Goal: Task Accomplishment & Management: Complete application form

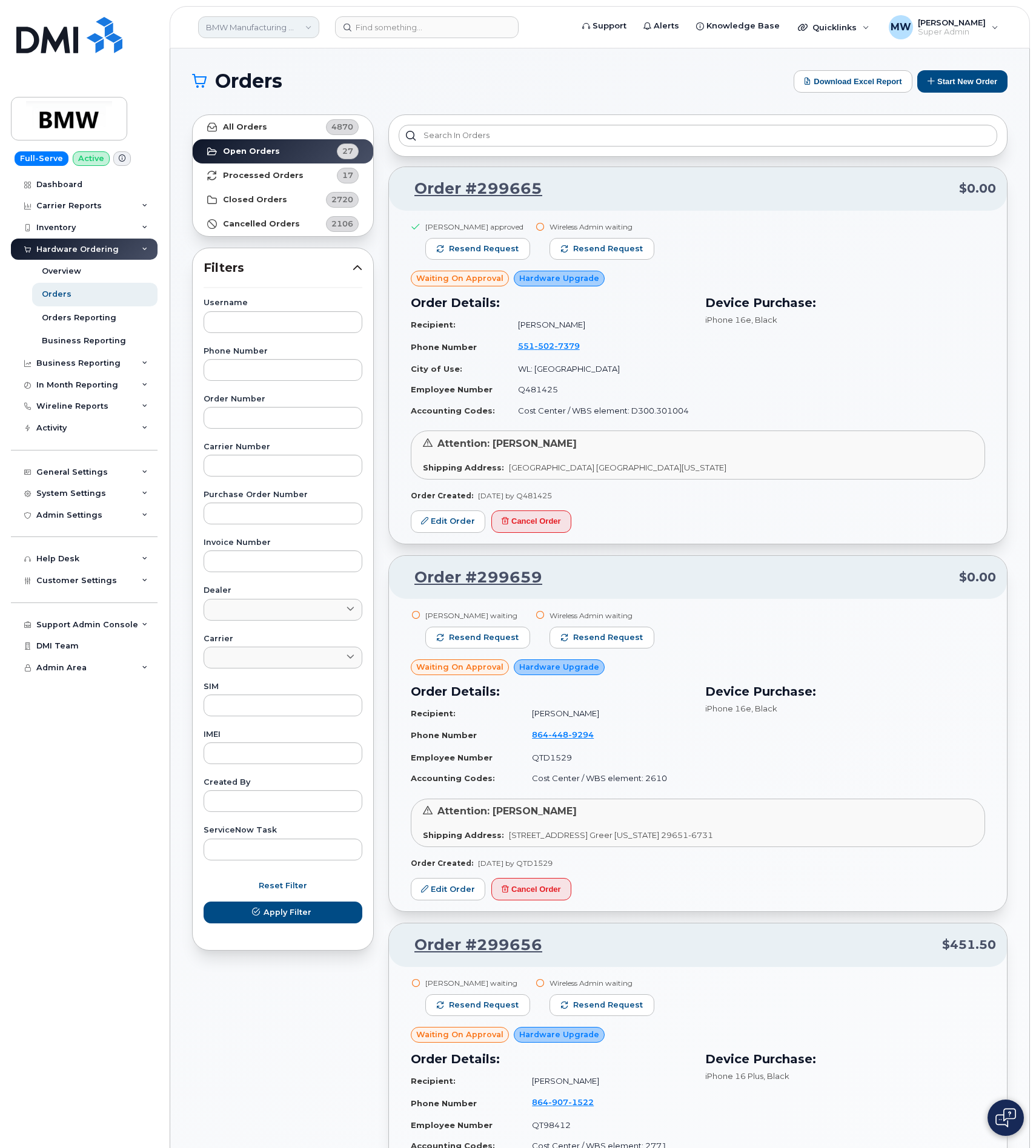
click at [298, 34] on link "BMW Manufacturing Co LLC" at bounding box center [258, 27] width 121 height 22
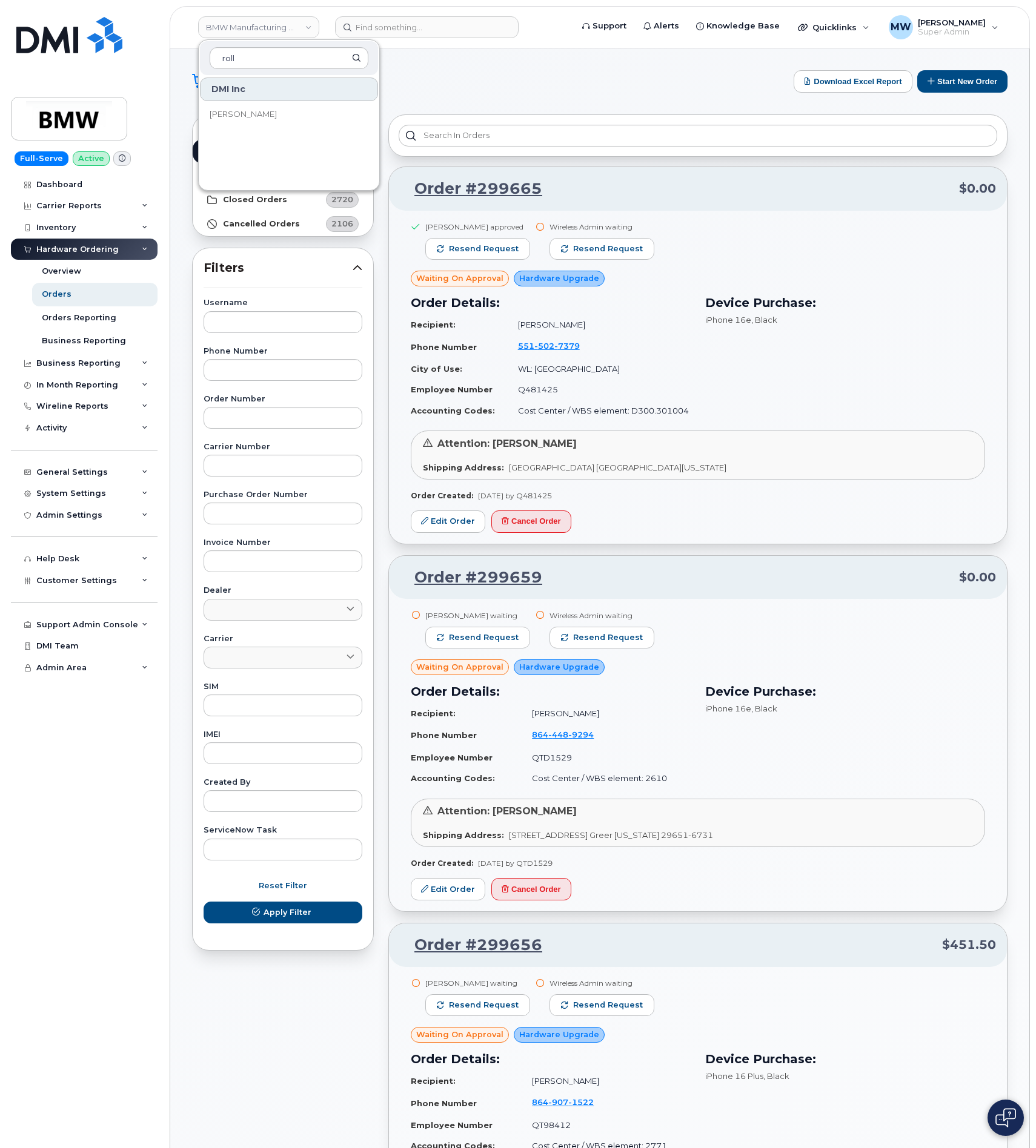
type input "roll"
drag, startPoint x: 301, startPoint y: 100, endPoint x: 300, endPoint y: 109, distance: 9.1
click at [301, 101] on div "DMI Inc" at bounding box center [289, 89] width 178 height 23
click at [300, 109] on link "Rollins" at bounding box center [289, 114] width 178 height 24
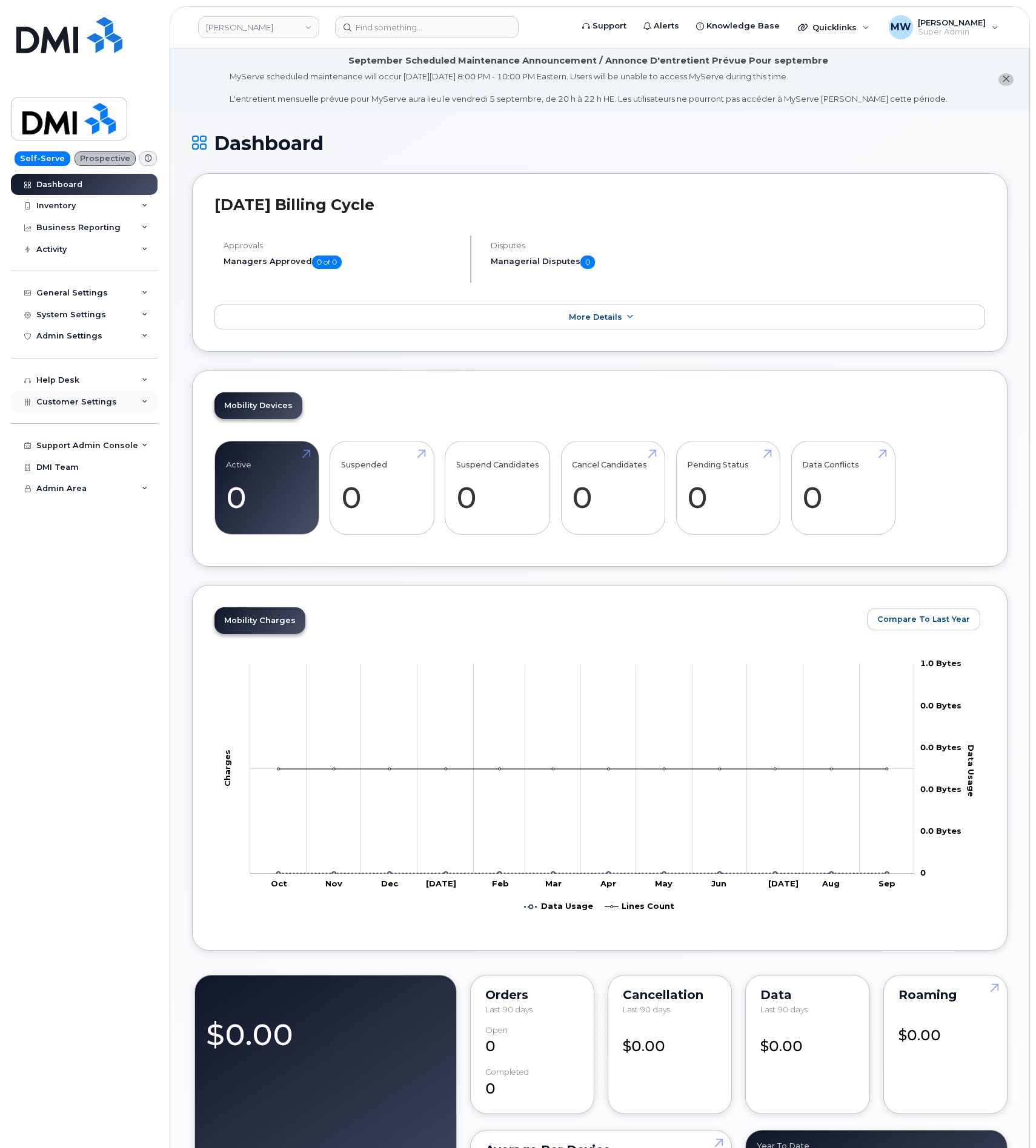
click at [91, 406] on span "Customer Settings" at bounding box center [77, 402] width 80 height 9
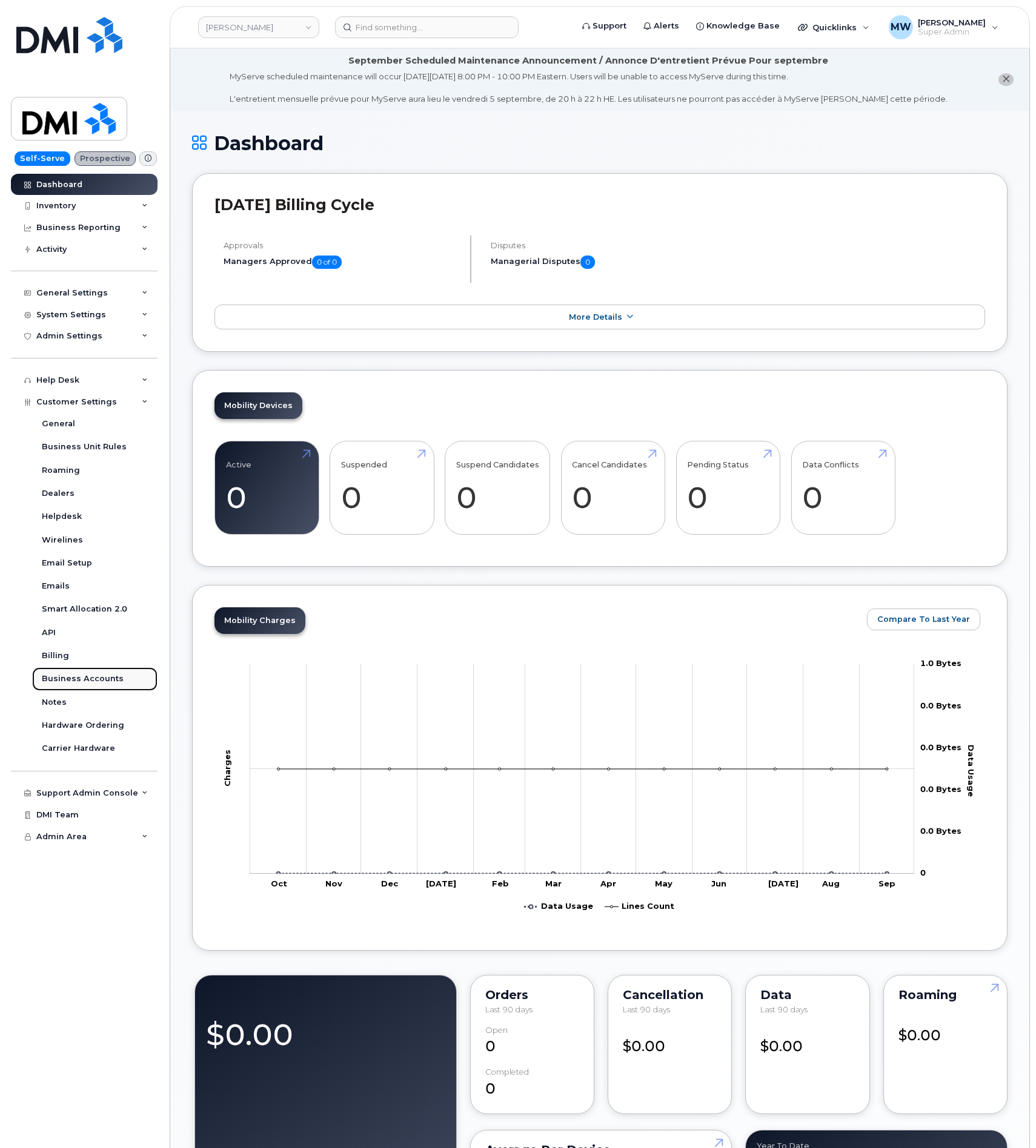
click at [93, 674] on div "Business Accounts" at bounding box center [83, 679] width 82 height 11
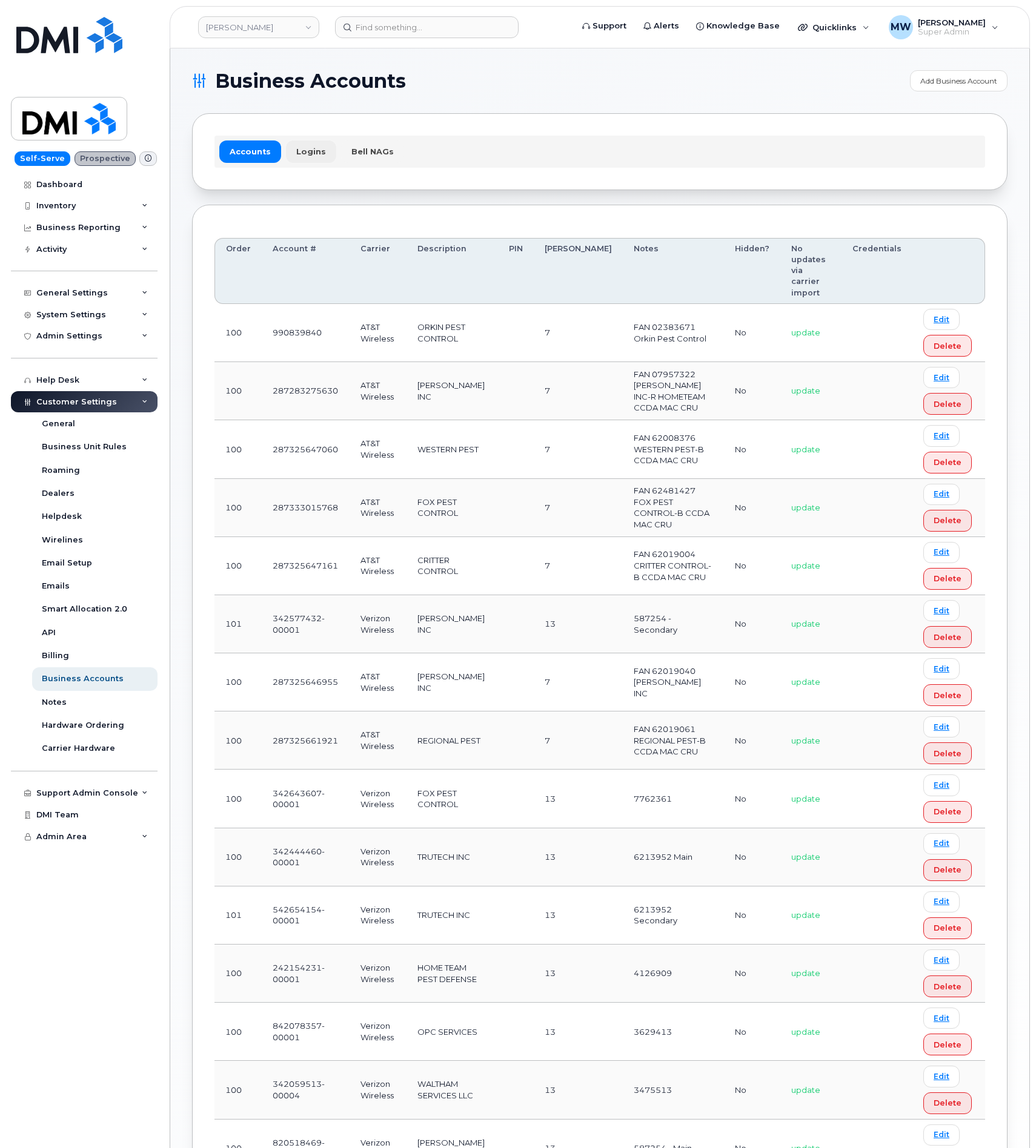
click at [301, 158] on link "Logins" at bounding box center [311, 151] width 50 height 22
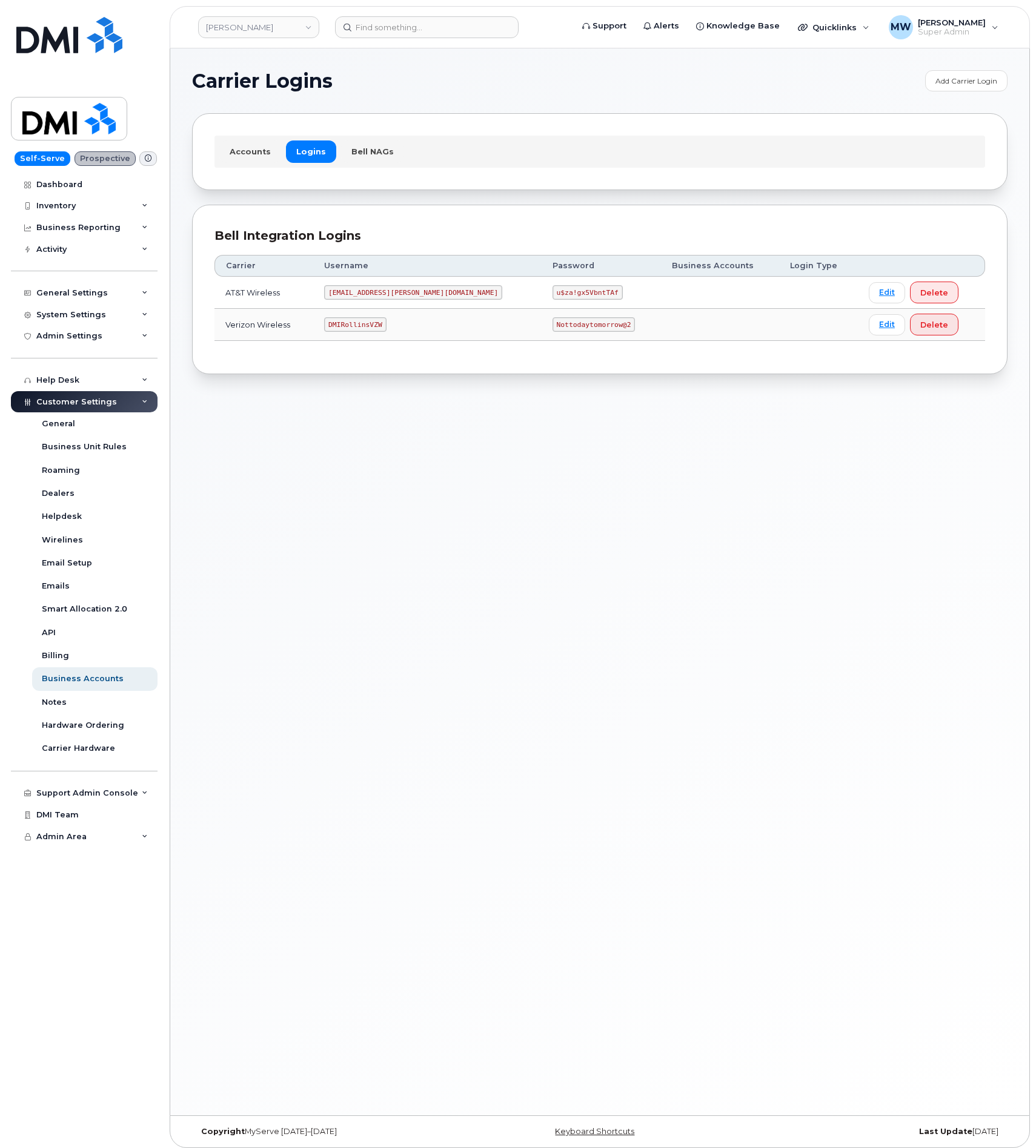
click at [362, 325] on code "DMIRollinsVZW" at bounding box center [354, 325] width 62 height 15
click at [364, 300] on code "MS-Rollins@dminc.com" at bounding box center [413, 293] width 178 height 15
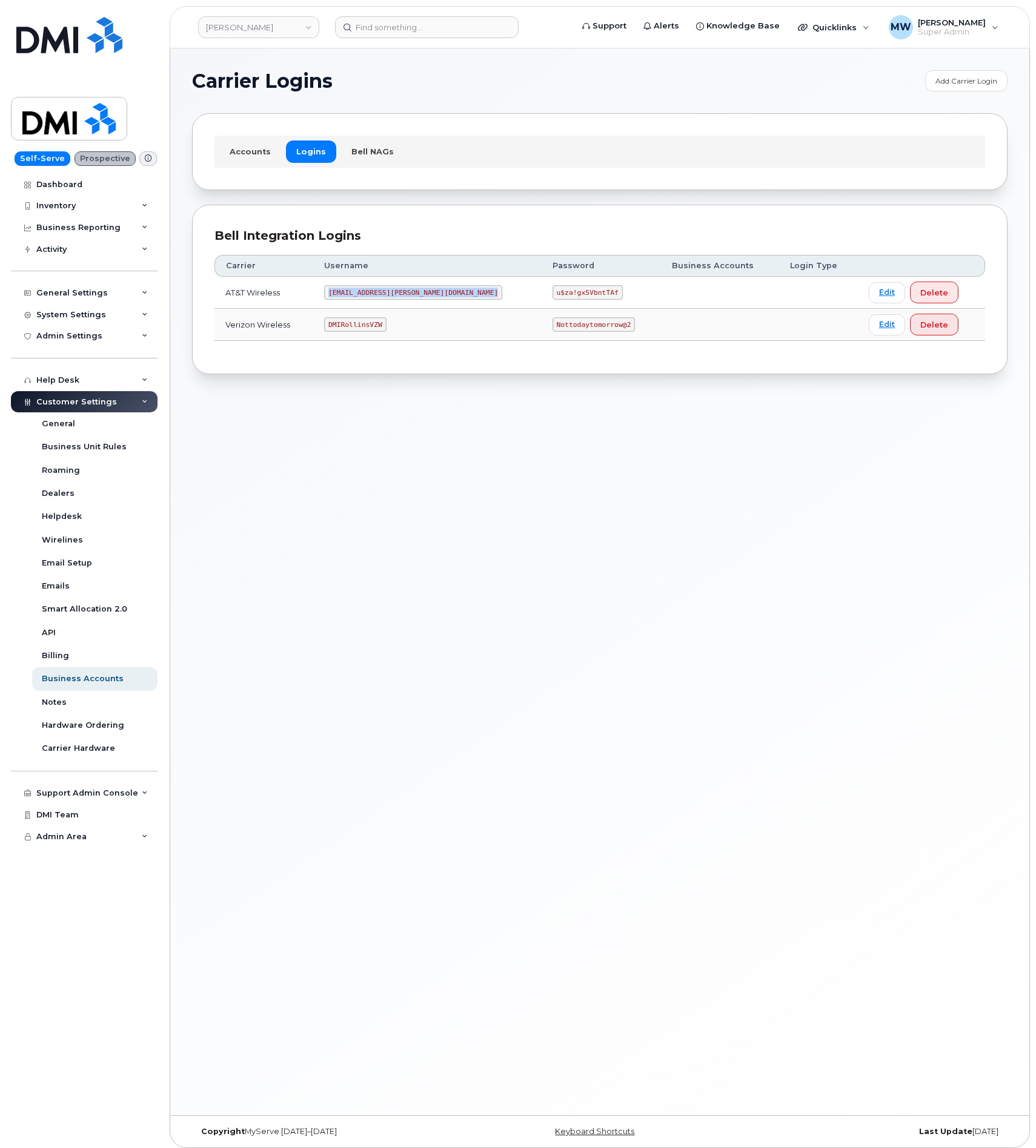
copy code "MS-Rollins@dminc.com"
click at [553, 298] on code "u$za!gx5VbntTAf" at bounding box center [588, 293] width 70 height 15
copy code "u$za!gx5VbntTAf"
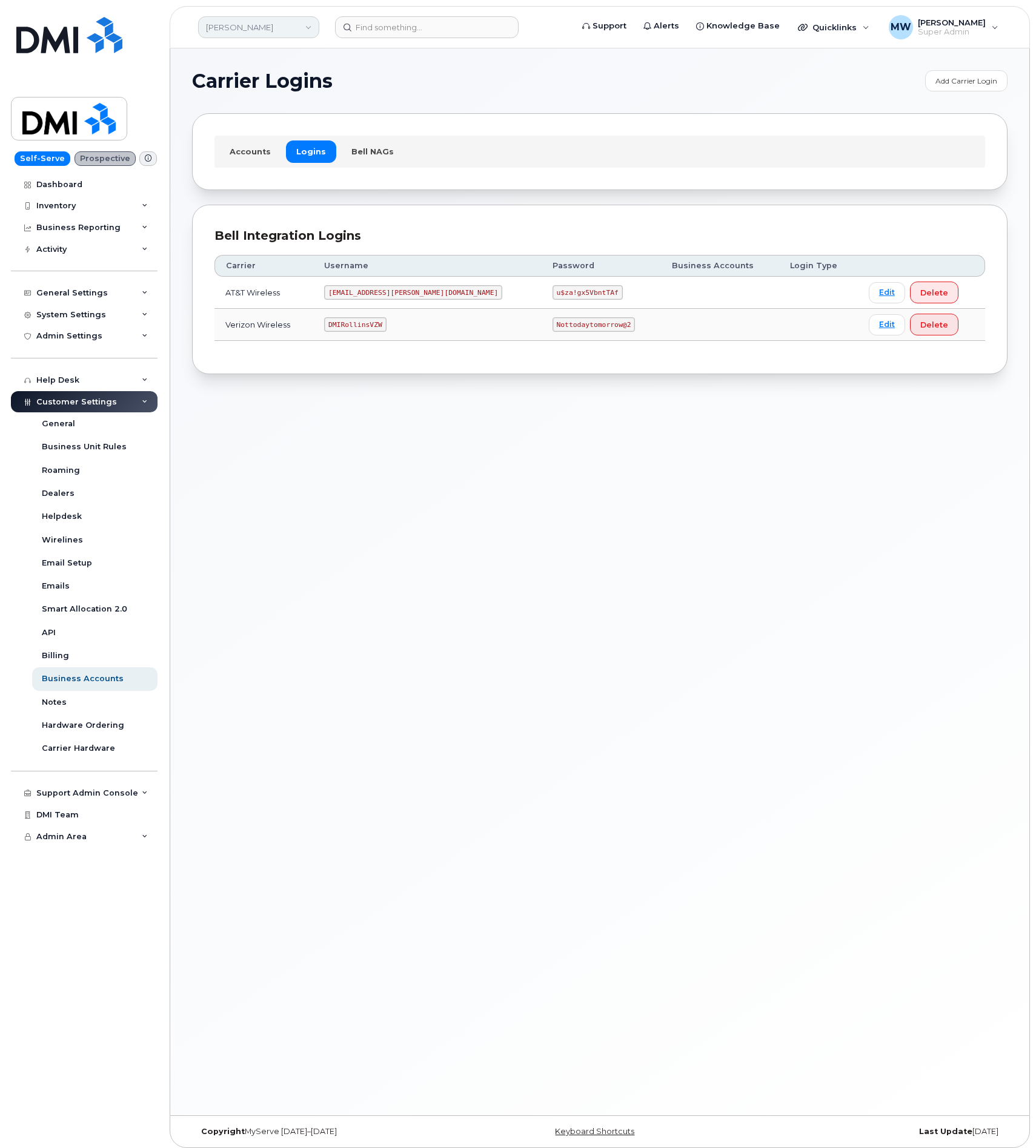
click at [289, 31] on link "Rollins" at bounding box center [258, 27] width 121 height 22
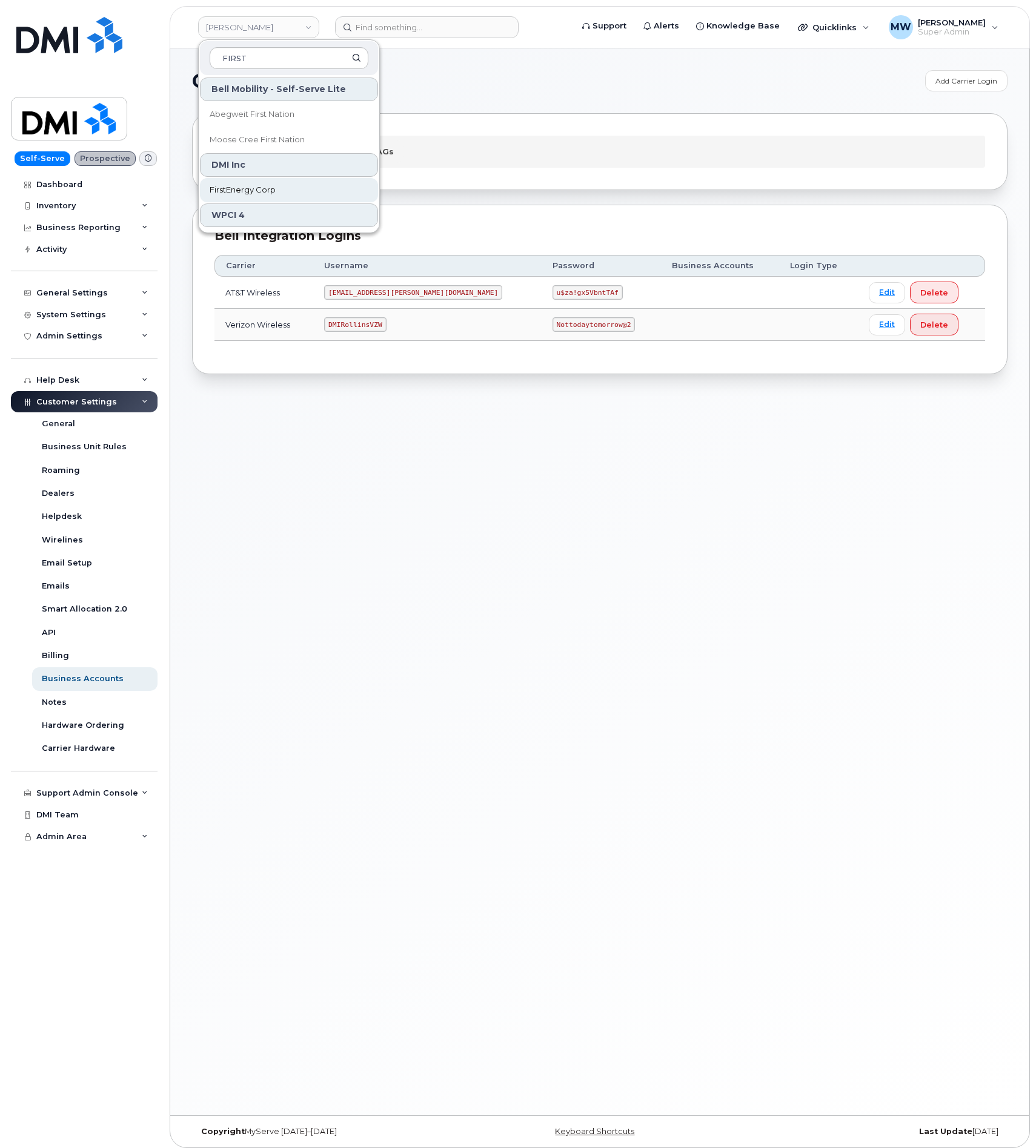
type input "FIRST"
click at [262, 195] on span "FirstEnergy Corp" at bounding box center [243, 190] width 66 height 12
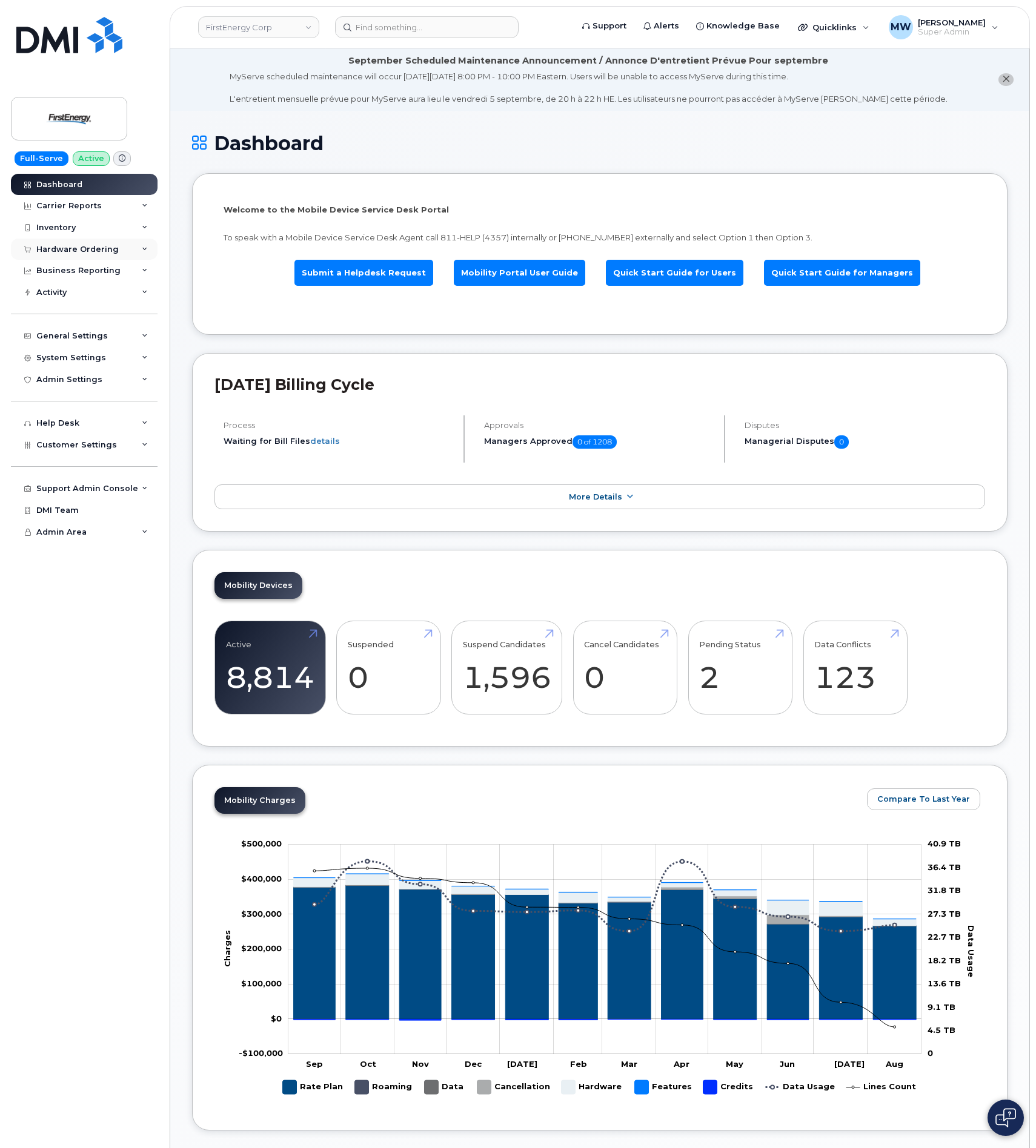
click at [88, 246] on div "Hardware Ordering" at bounding box center [78, 250] width 83 height 9
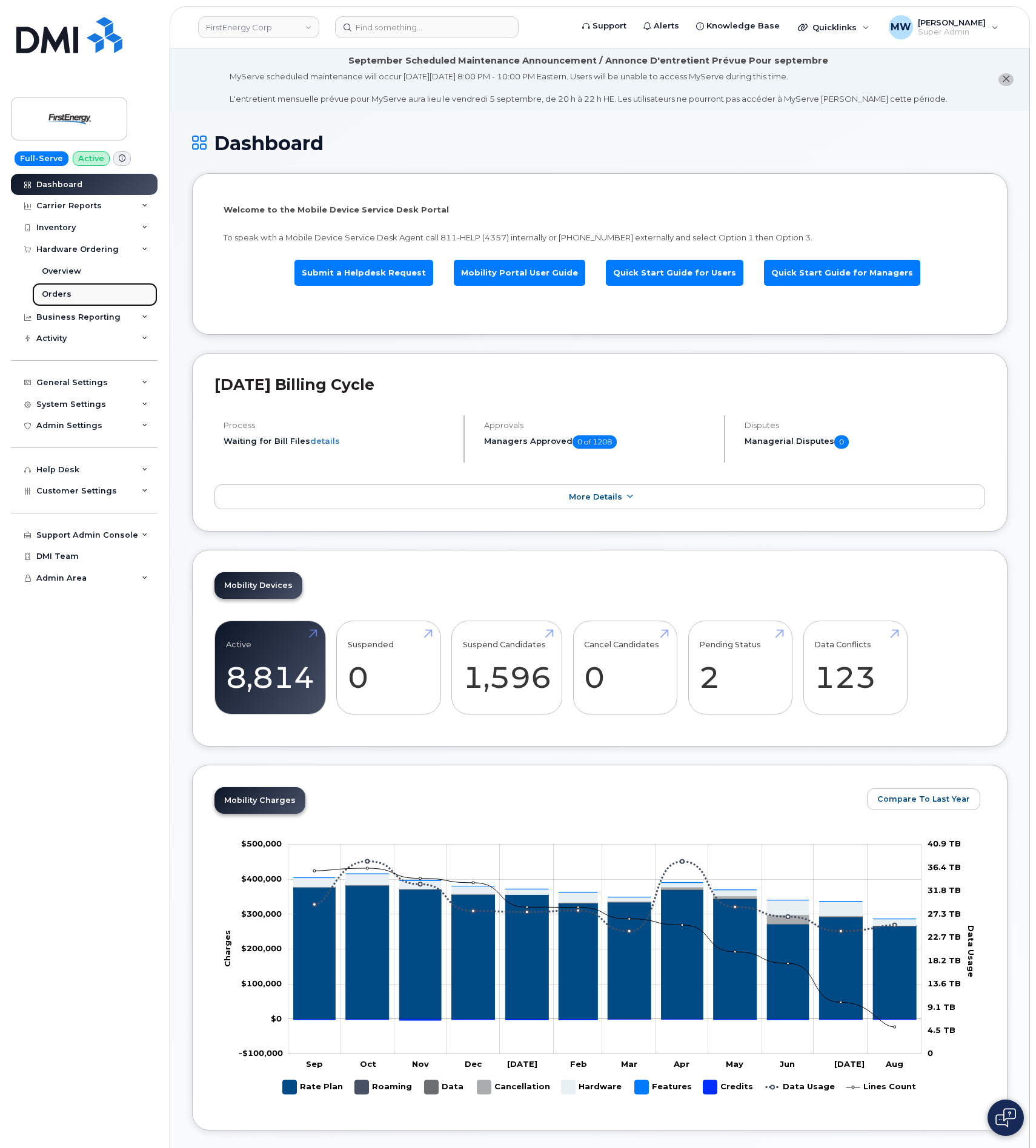
click at [85, 288] on link "Orders" at bounding box center [94, 293] width 126 height 23
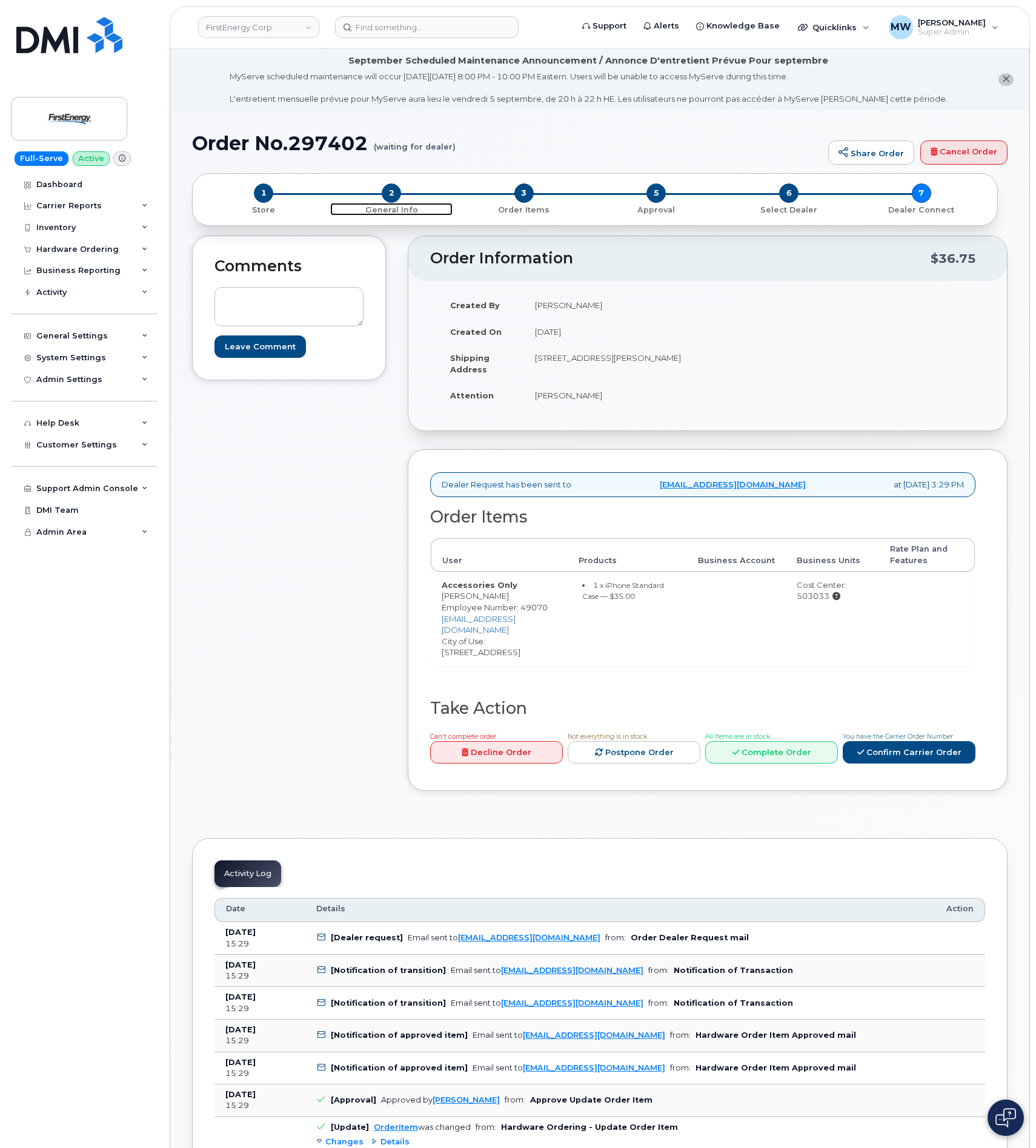
click at [397, 198] on span "2" at bounding box center [391, 193] width 20 height 20
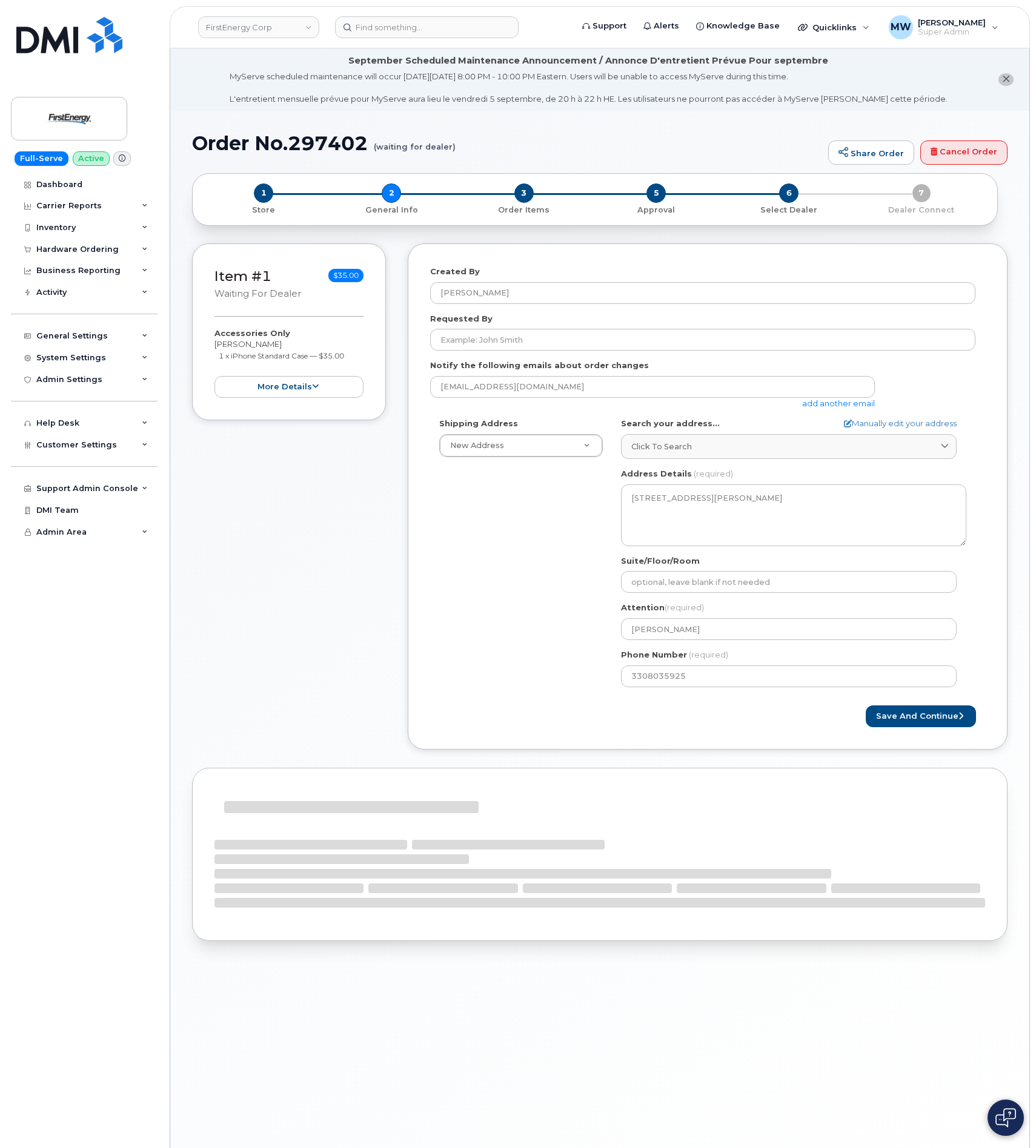
select select
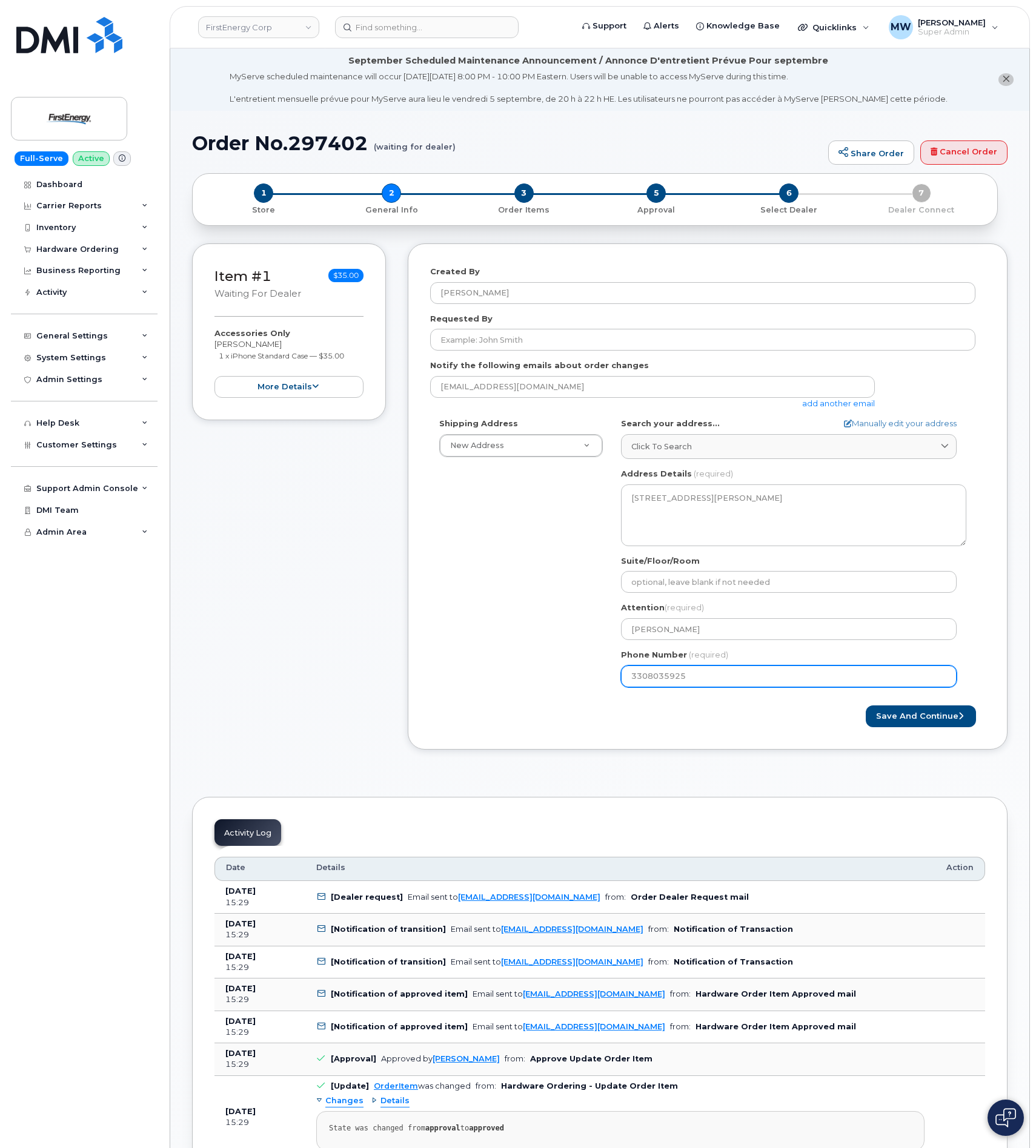
click at [646, 682] on input "3308035925" at bounding box center [789, 677] width 336 height 22
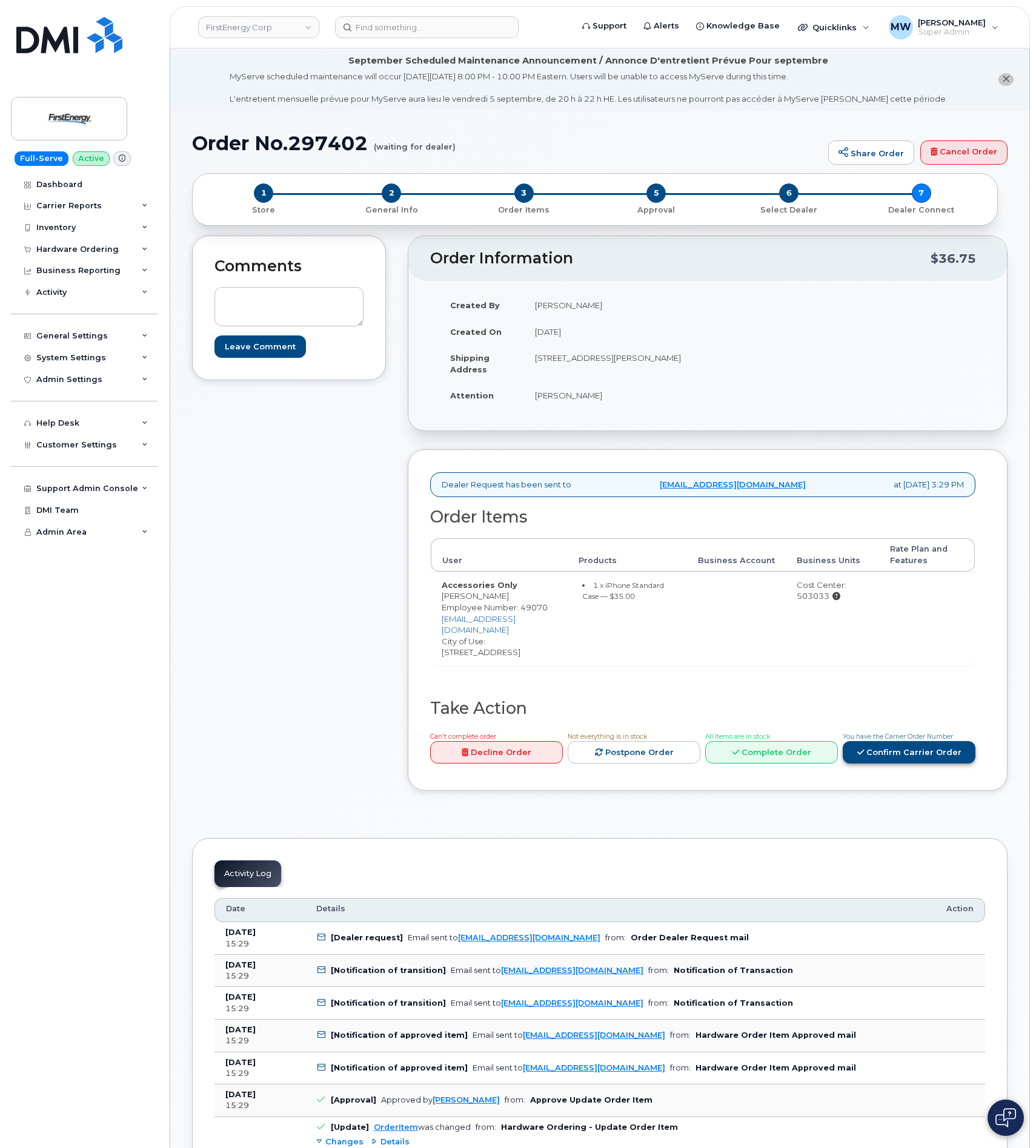
click at [909, 755] on link "Confirm Carrier Order" at bounding box center [909, 752] width 133 height 23
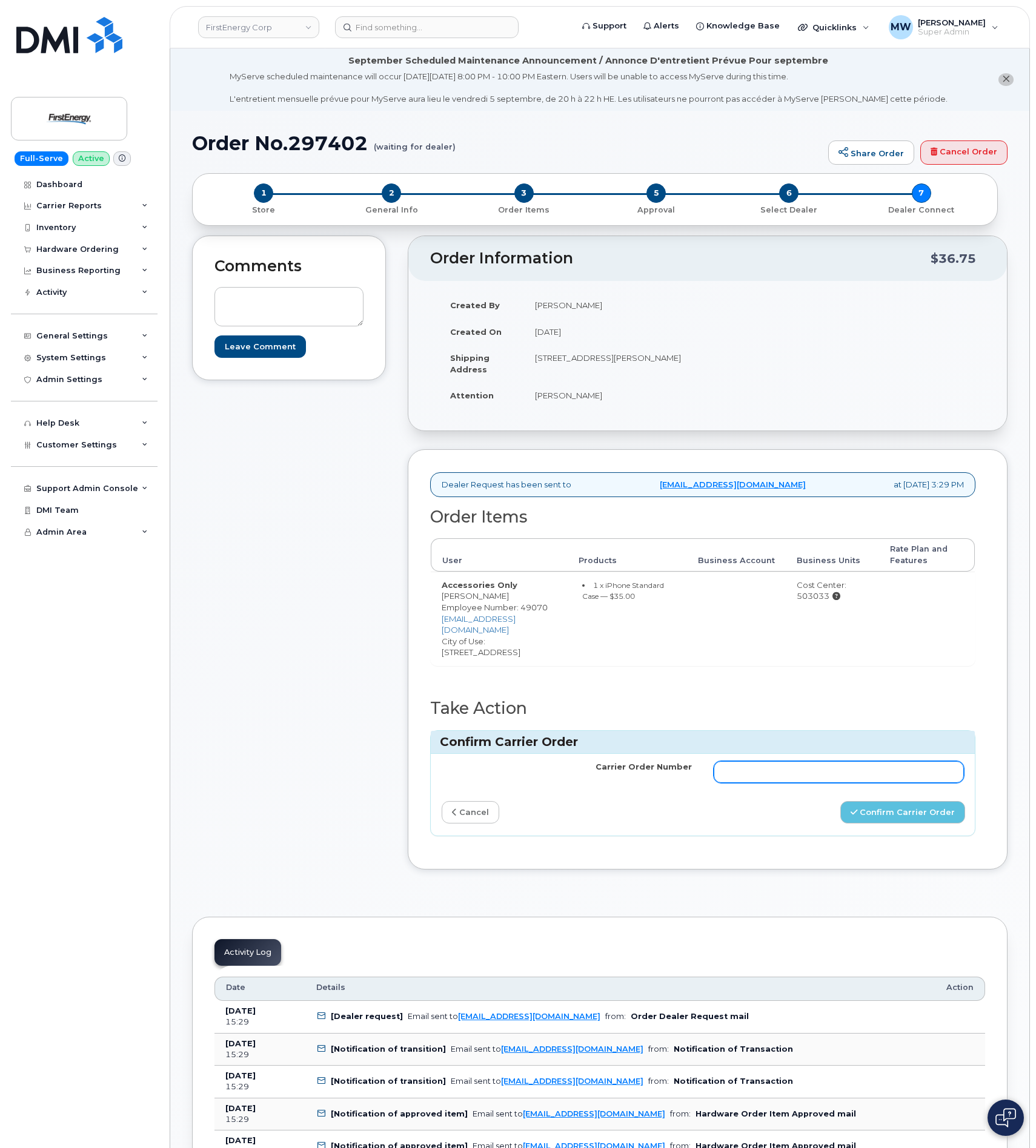
click at [889, 765] on input "Carrier Order Number" at bounding box center [838, 772] width 250 height 22
paste input "MB1000499430260"
type input "MB1000499430260"
click at [892, 816] on button "Confirm Carrier Order" at bounding box center [902, 812] width 125 height 23
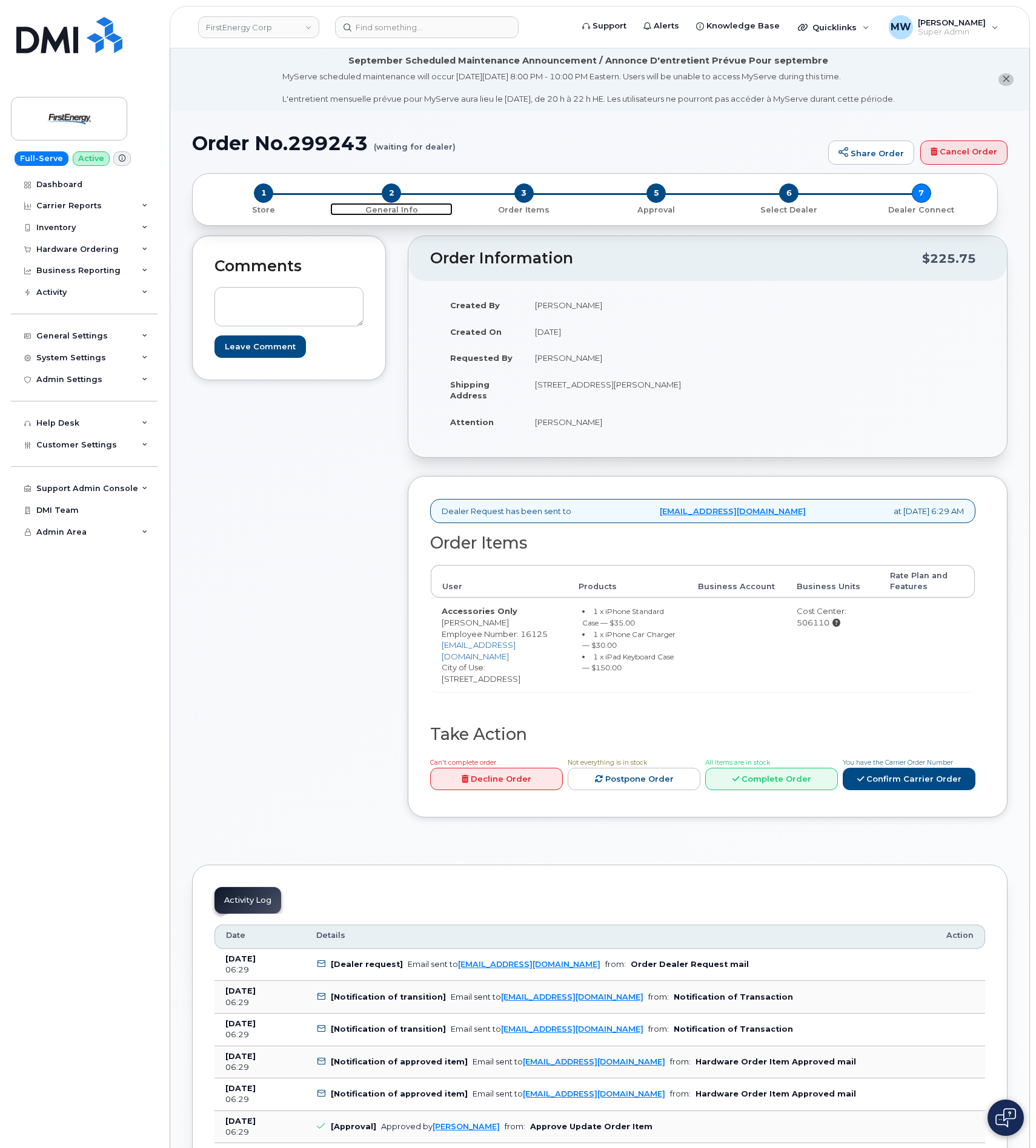
click at [397, 193] on span "2" at bounding box center [391, 193] width 20 height 20
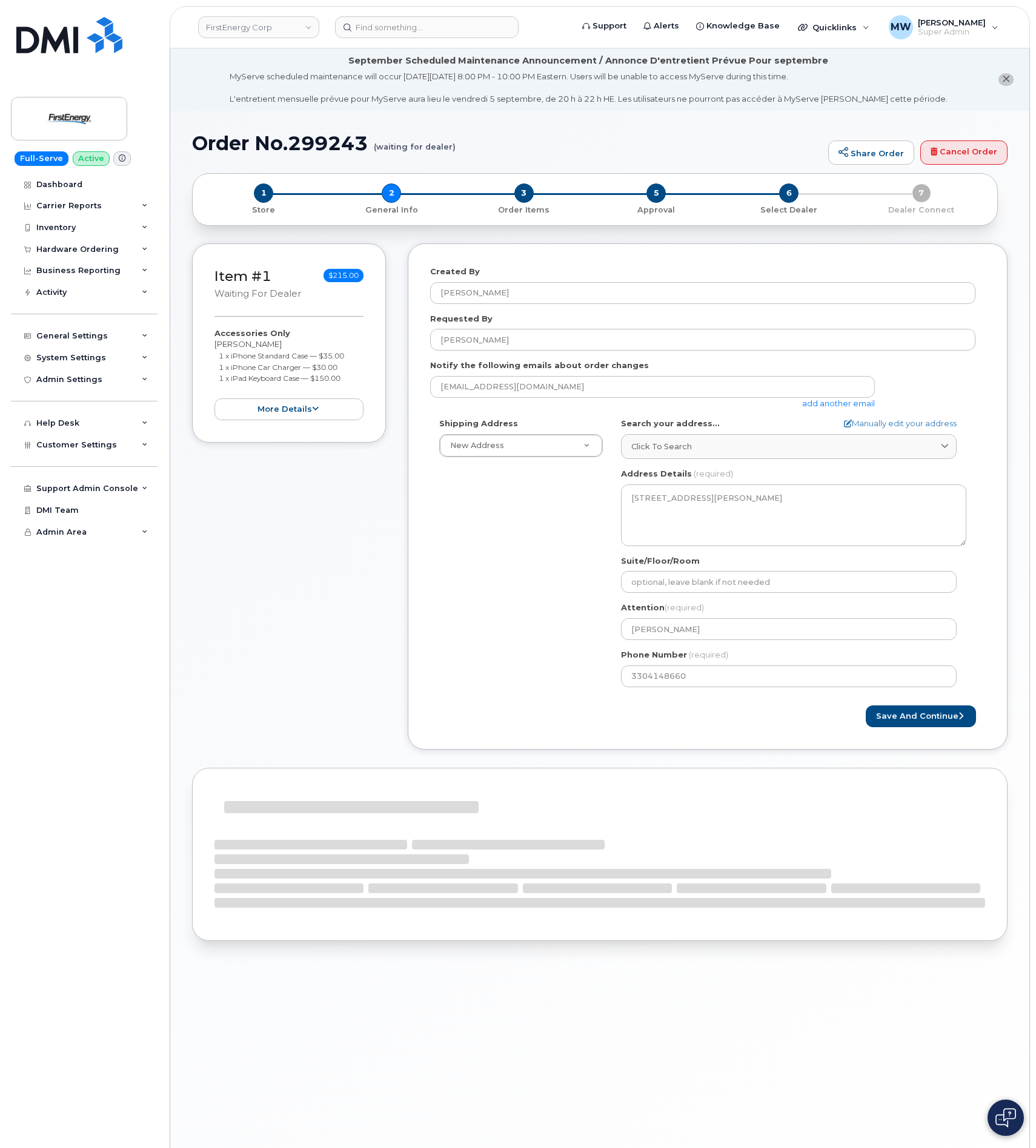
select select
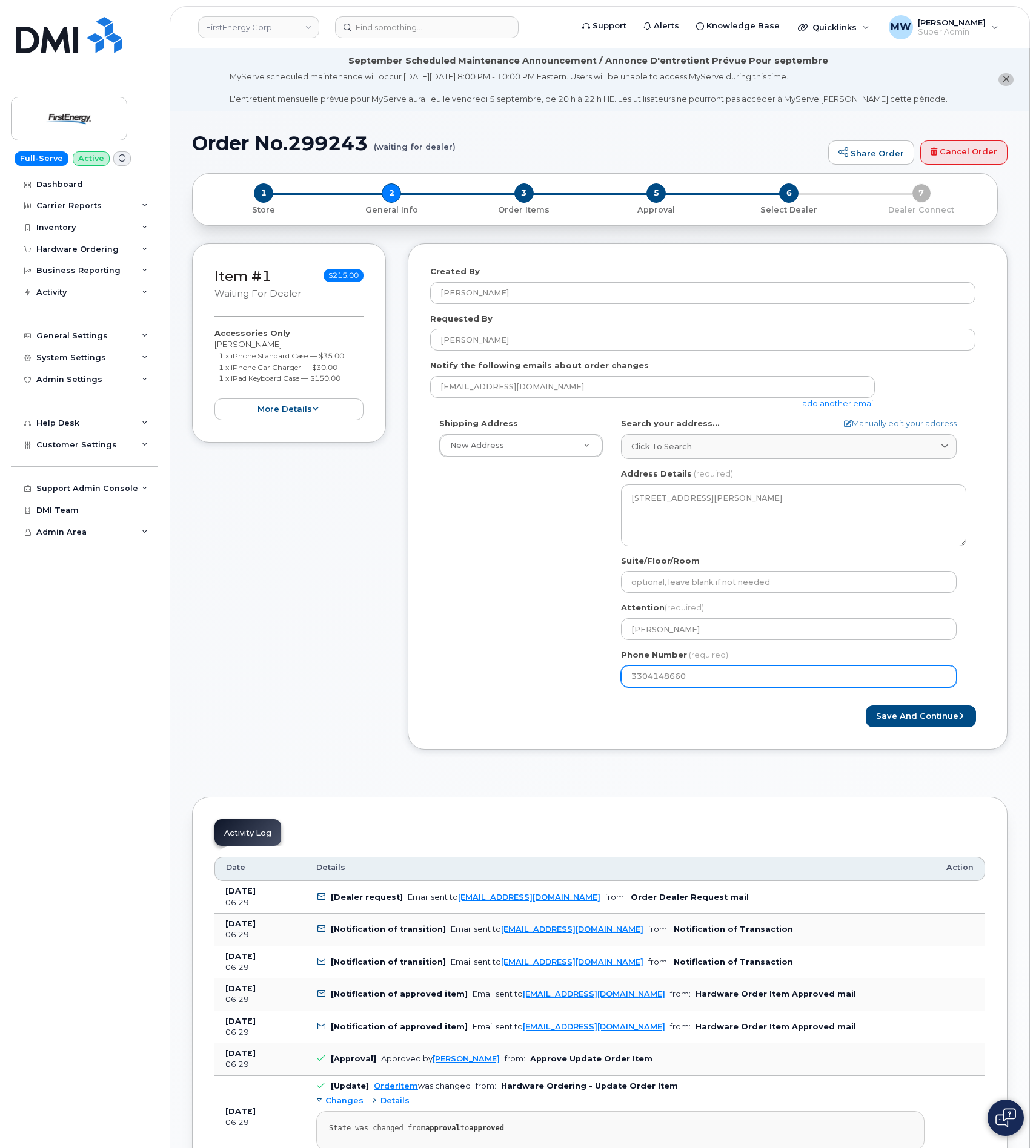
click at [671, 682] on input "3304148660" at bounding box center [789, 677] width 336 height 22
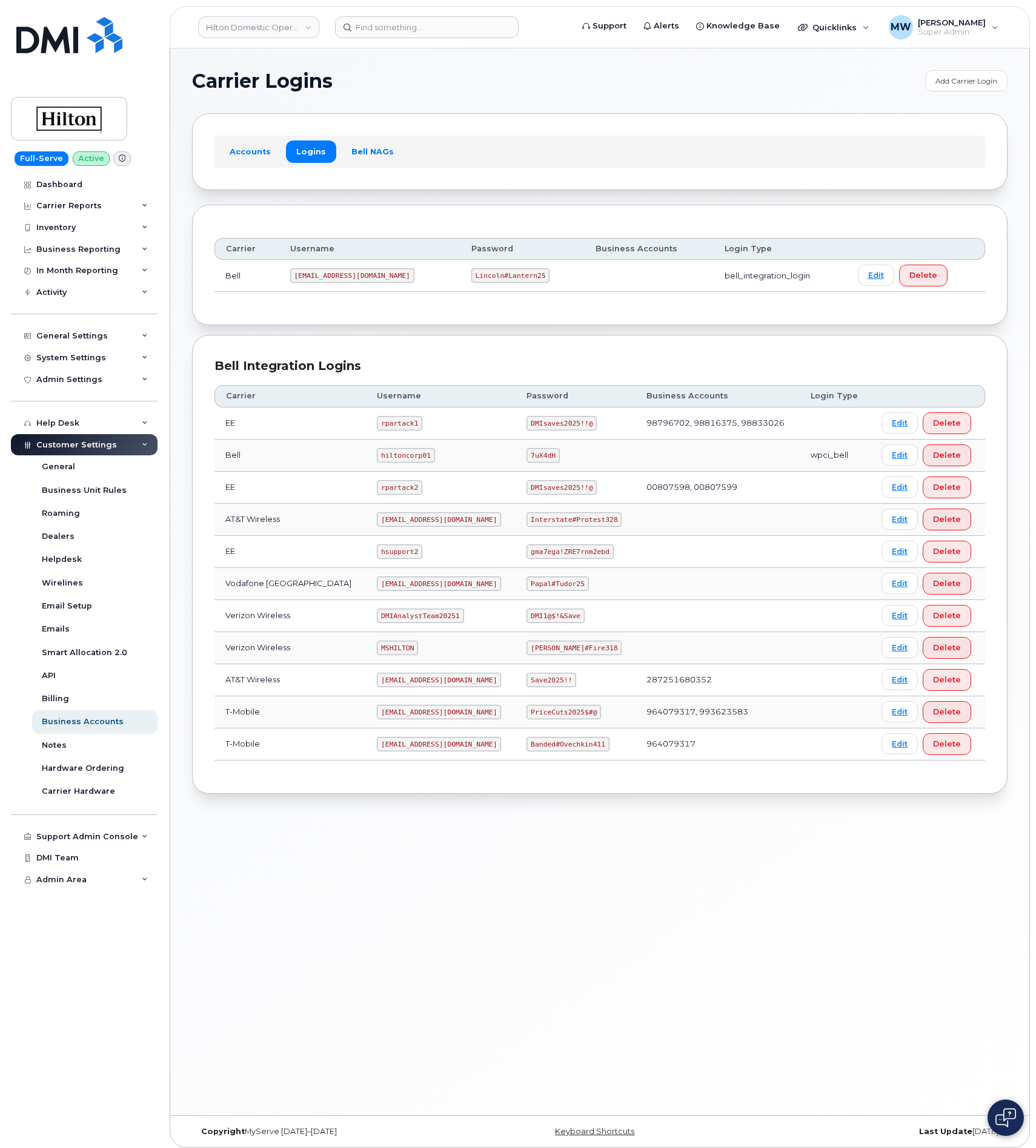
click at [540, 653] on code "Edward#Fire318" at bounding box center [574, 648] width 95 height 15
copy code "Edward#Fire318"
click at [575, 527] on code "Interstate#Protest328" at bounding box center [574, 520] width 95 height 15
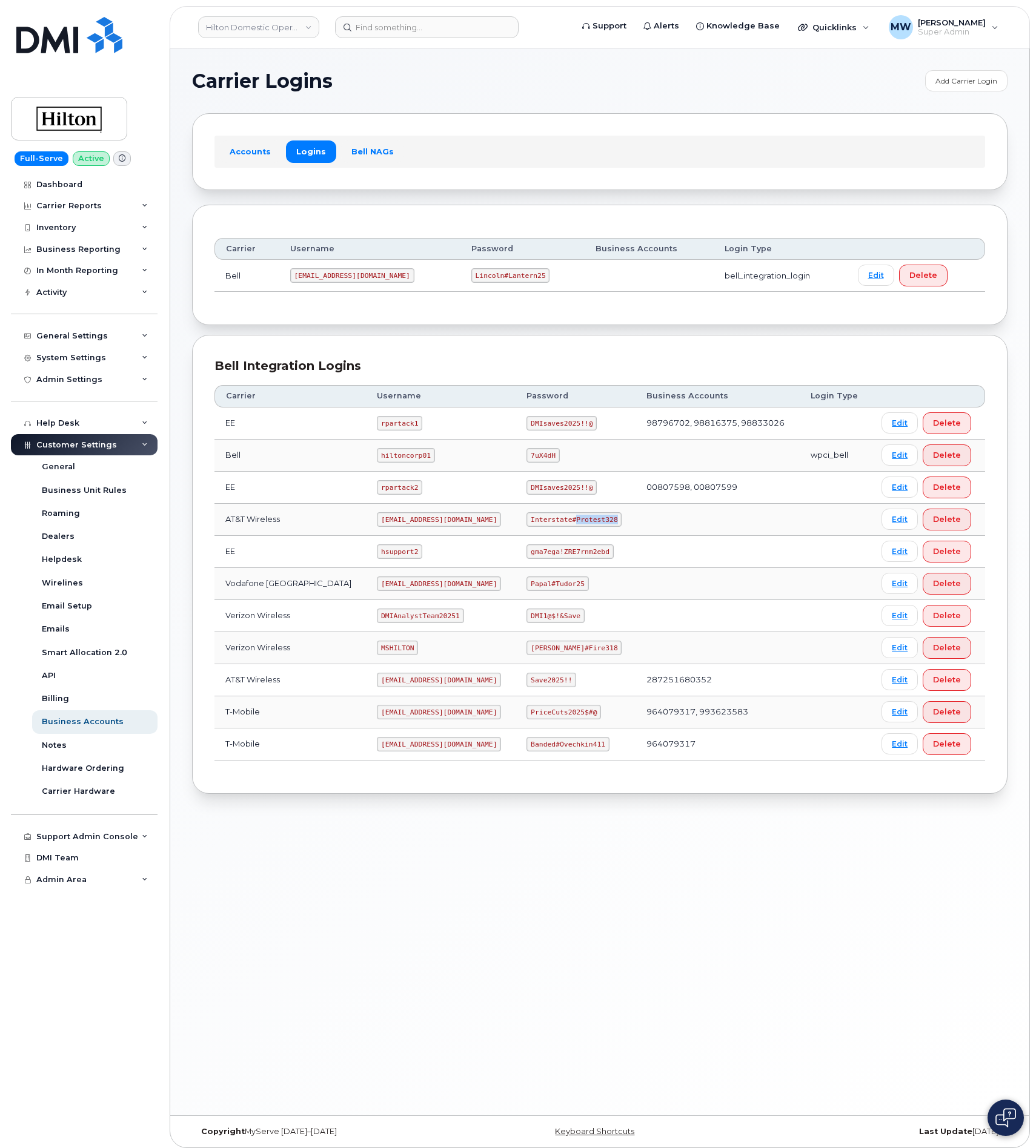
click at [575, 527] on code "Interstate#Protest328" at bounding box center [574, 520] width 95 height 15
copy code "Interstate#Protest328"
